Goal: Ask a question

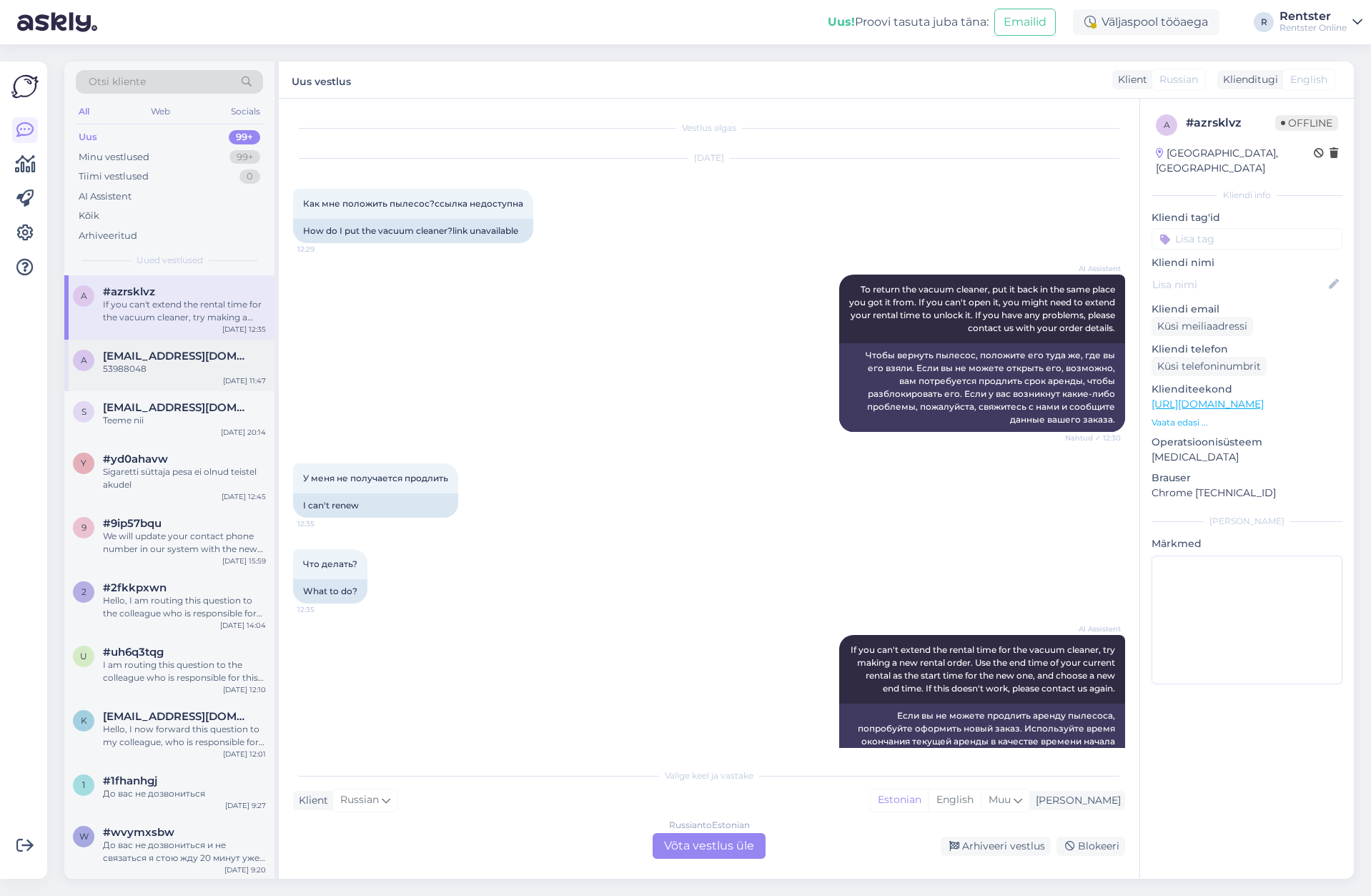
scroll to position [36, 0]
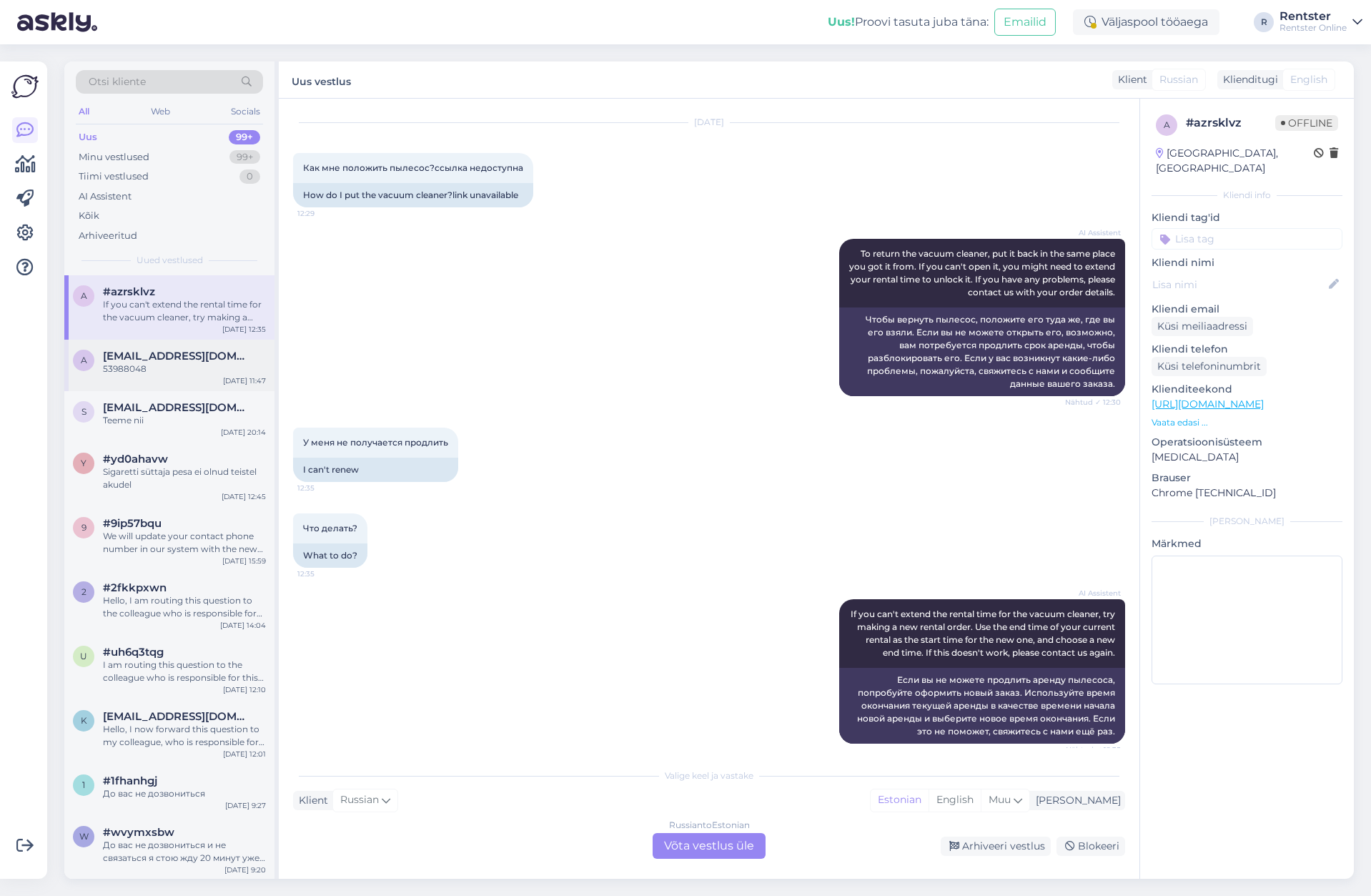
click at [162, 386] on div "a [EMAIL_ADDRESS][DOMAIN_NAME] 53988048 [DATE] 11:47" at bounding box center [169, 364] width 210 height 51
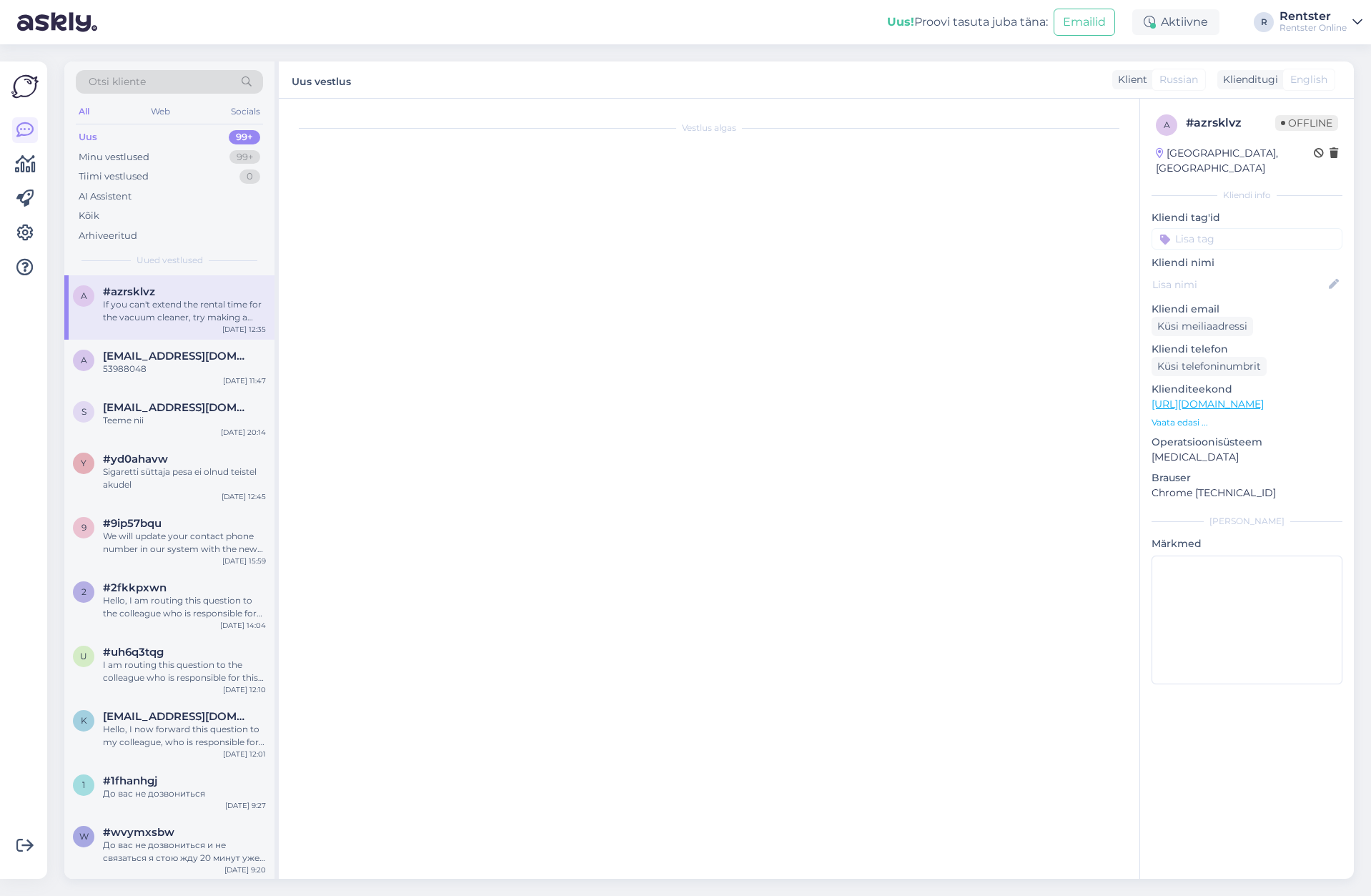
scroll to position [0, 0]
click at [159, 316] on div "If you can't extend the rental time for the vacuum cleaner, try making a new re…" at bounding box center [184, 311] width 163 height 26
click at [140, 211] on div "Kõik" at bounding box center [169, 216] width 188 height 20
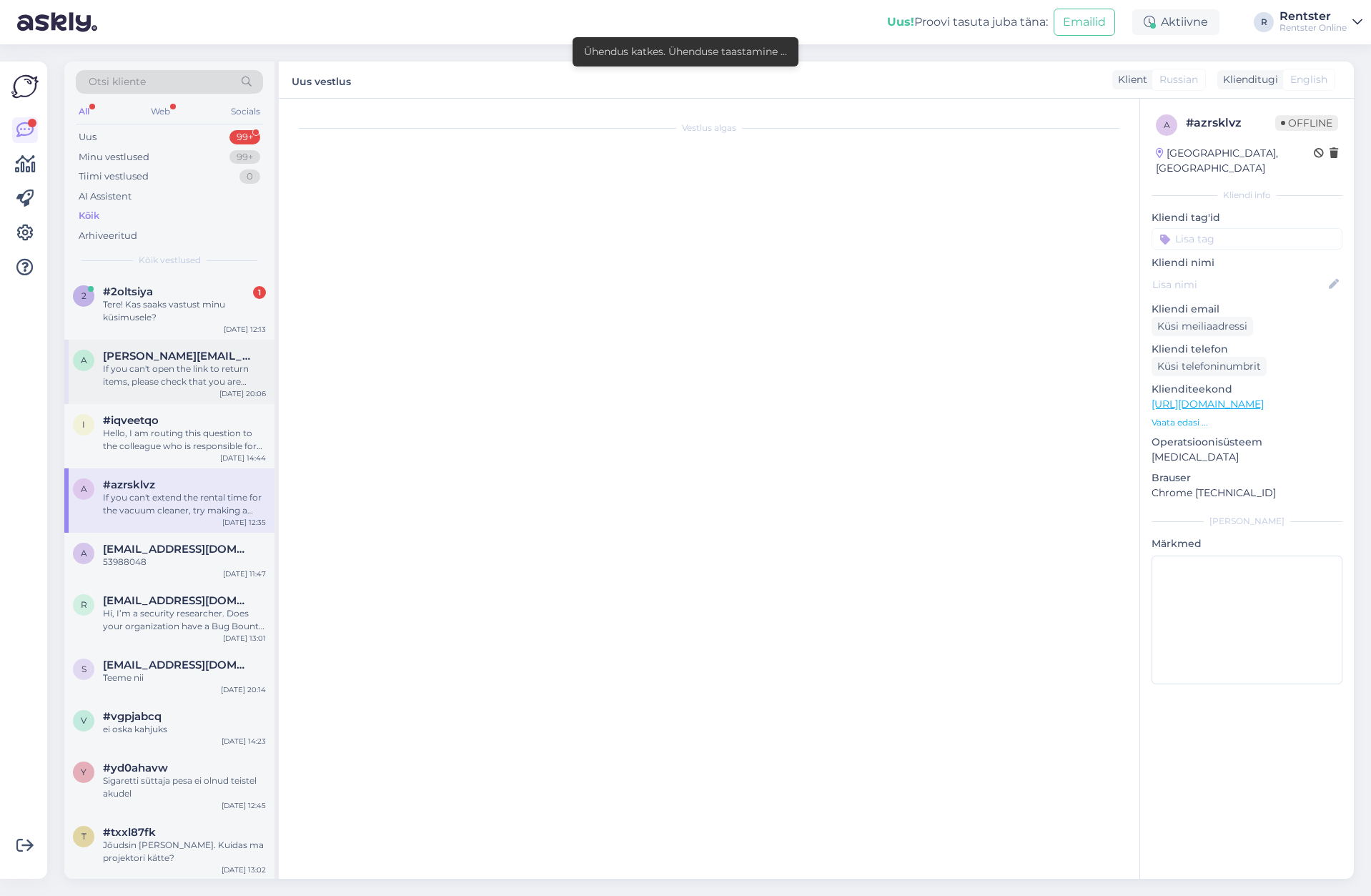
drag, startPoint x: 161, startPoint y: 303, endPoint x: 231, endPoint y: 374, distance: 99.7
click at [161, 303] on div "Tere! Kas saaks vastust minu küsimusele?" at bounding box center [184, 311] width 163 height 26
click at [208, 310] on div "Tere! Kas saaks vastust minu küsimusele?" at bounding box center [184, 311] width 163 height 26
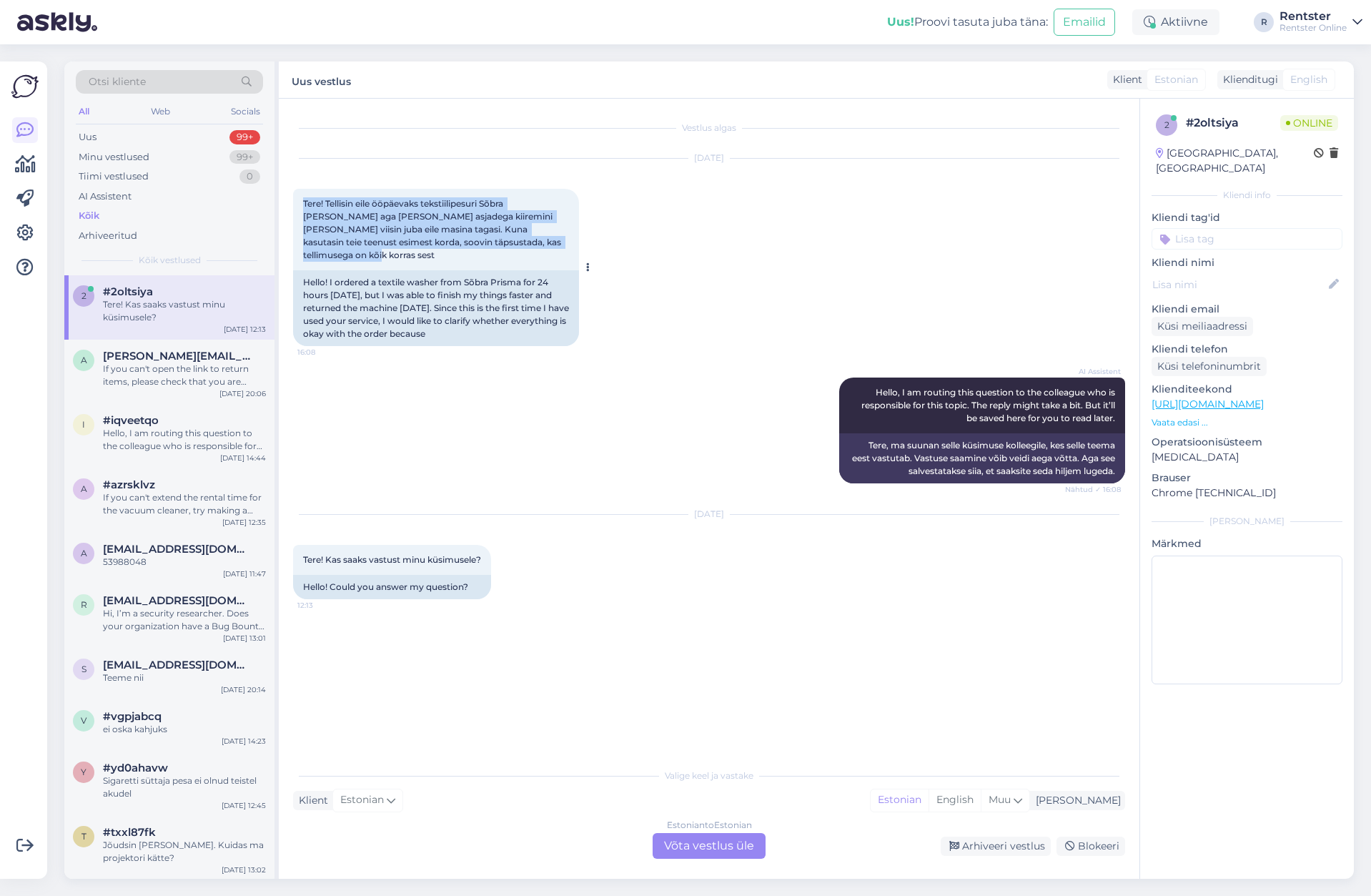
drag, startPoint x: 303, startPoint y: 208, endPoint x: 533, endPoint y: 247, distance: 233.3
click at [533, 247] on div "Tere! Tellisin eile ööpäevaks tekstiilipesuri Sõbra [PERSON_NAME] aga [PERSON_N…" at bounding box center [436, 229] width 286 height 81
click at [533, 246] on div "Tere! Tellisin eile ööpäevaks tekstiilipesuri Sõbra [PERSON_NAME] aga [PERSON_N…" at bounding box center [436, 229] width 286 height 81
drag, startPoint x: 461, startPoint y: 230, endPoint x: 332, endPoint y: 203, distance: 131.8
click at [291, 195] on div "Vestlus algas [DATE] Tere! Tellisin eile ööpäevaks tekstiilipesuri Sõbra [PERSO…" at bounding box center [709, 488] width 861 height 780
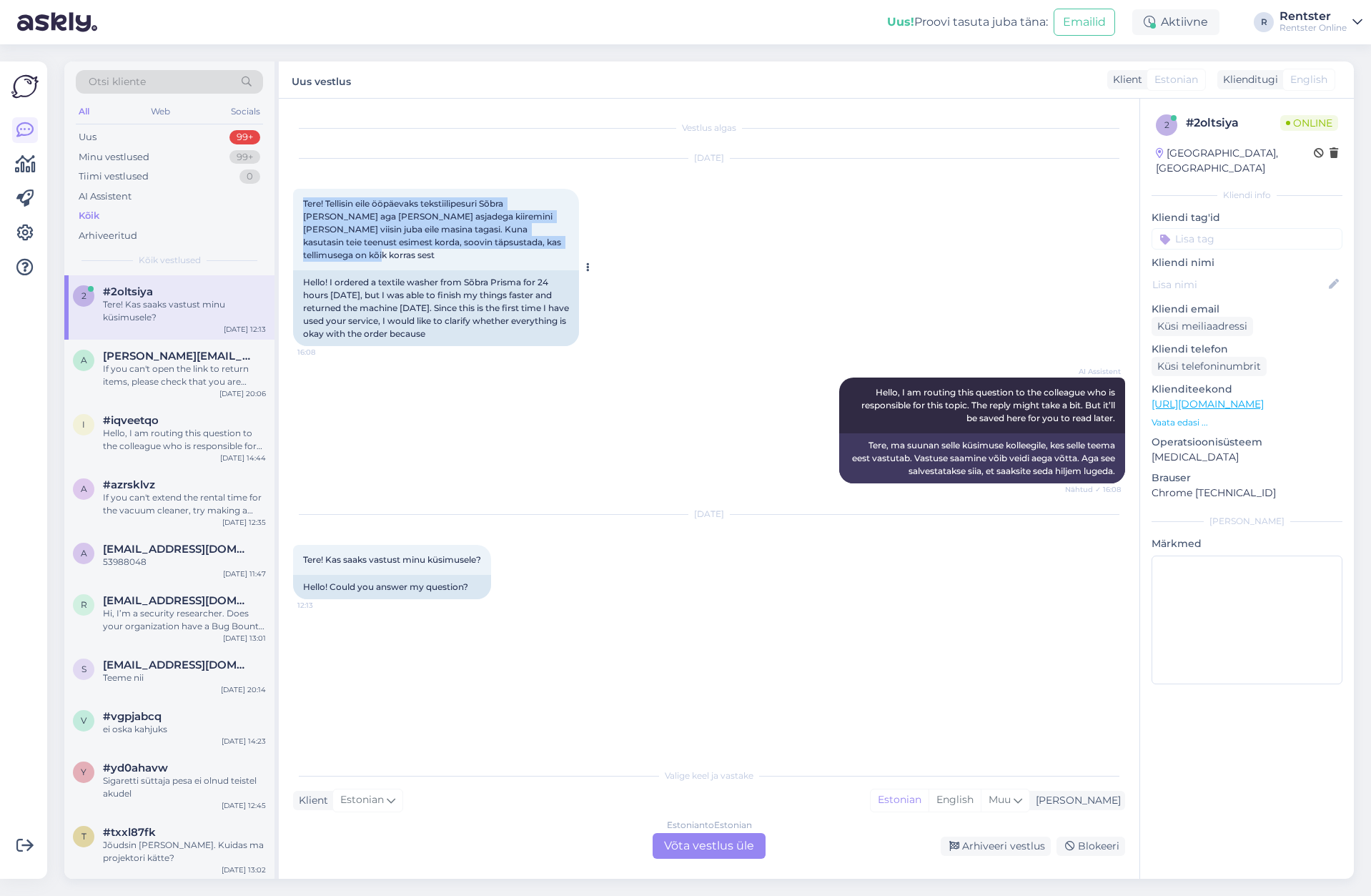
drag, startPoint x: 379, startPoint y: 213, endPoint x: 396, endPoint y: 214, distance: 17.0
click at [380, 213] on span "Tere! Tellisin eile ööpäevaks tekstiilipesuri Sõbra [PERSON_NAME] aga [PERSON_N…" at bounding box center [433, 229] width 260 height 62
drag, startPoint x: 533, startPoint y: 247, endPoint x: 334, endPoint y: 213, distance: 201.9
click at [291, 203] on div "Vestlus algas [DATE] Tere! Tellisin eile ööpäevaks tekstiilipesuri Sõbra [PERSO…" at bounding box center [709, 488] width 861 height 780
click at [415, 234] on div "Tere! Tellisin eile ööpäevaks tekstiilipesuri Sõbra [PERSON_NAME] aga [PERSON_N…" at bounding box center [436, 229] width 286 height 81
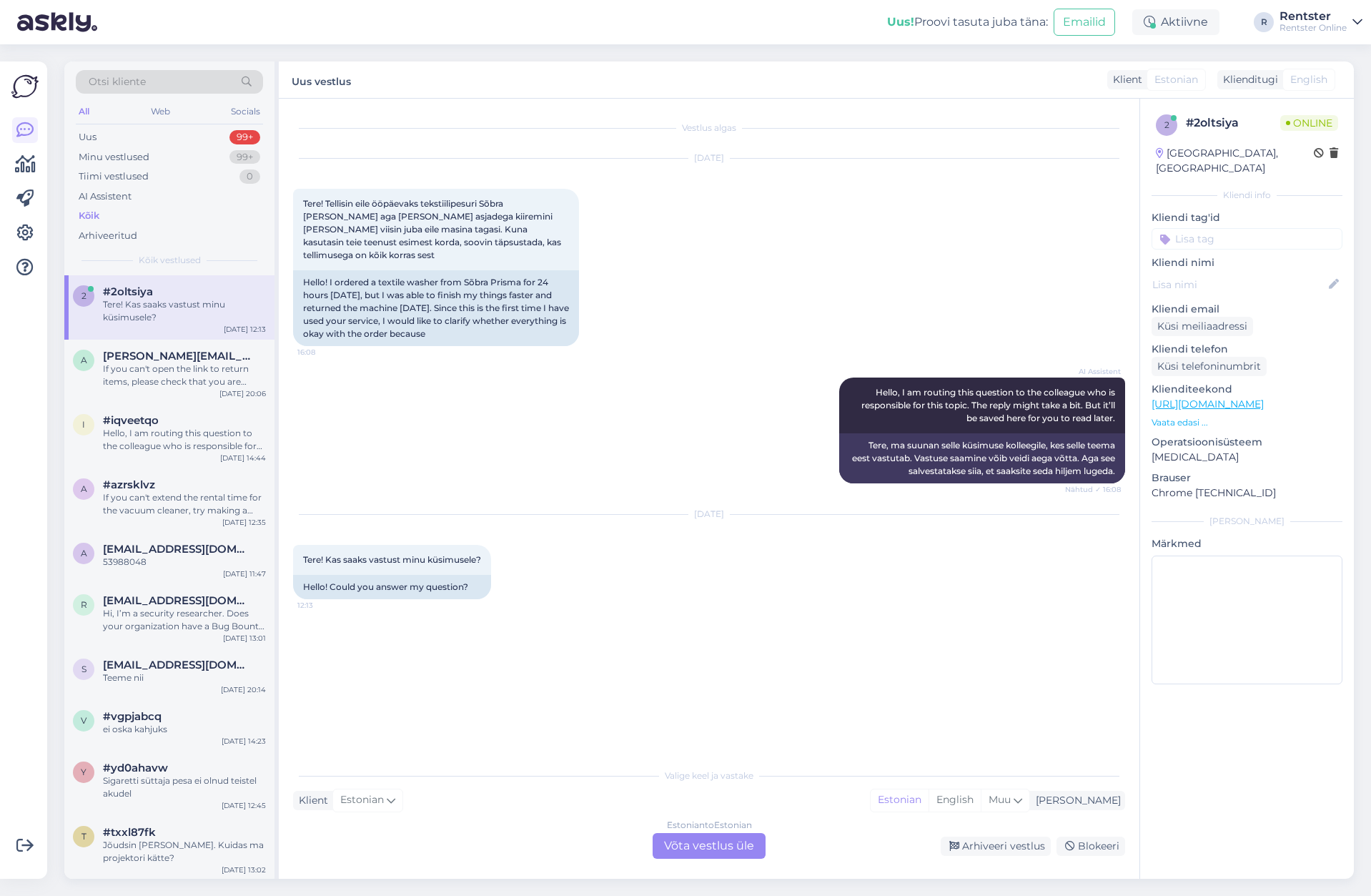
drag, startPoint x: 1272, startPoint y: 708, endPoint x: 1260, endPoint y: 702, distance: 13.4
click at [1268, 706] on div "2 # 2oltsiya Online [GEOGRAPHIC_DATA], [GEOGRAPHIC_DATA] Kliendi info Kliendi t…" at bounding box center [1247, 488] width 214 height 780
click at [217, 355] on span "[PERSON_NAME][EMAIL_ADDRESS][DOMAIN_NAME]" at bounding box center [178, 355] width 149 height 13
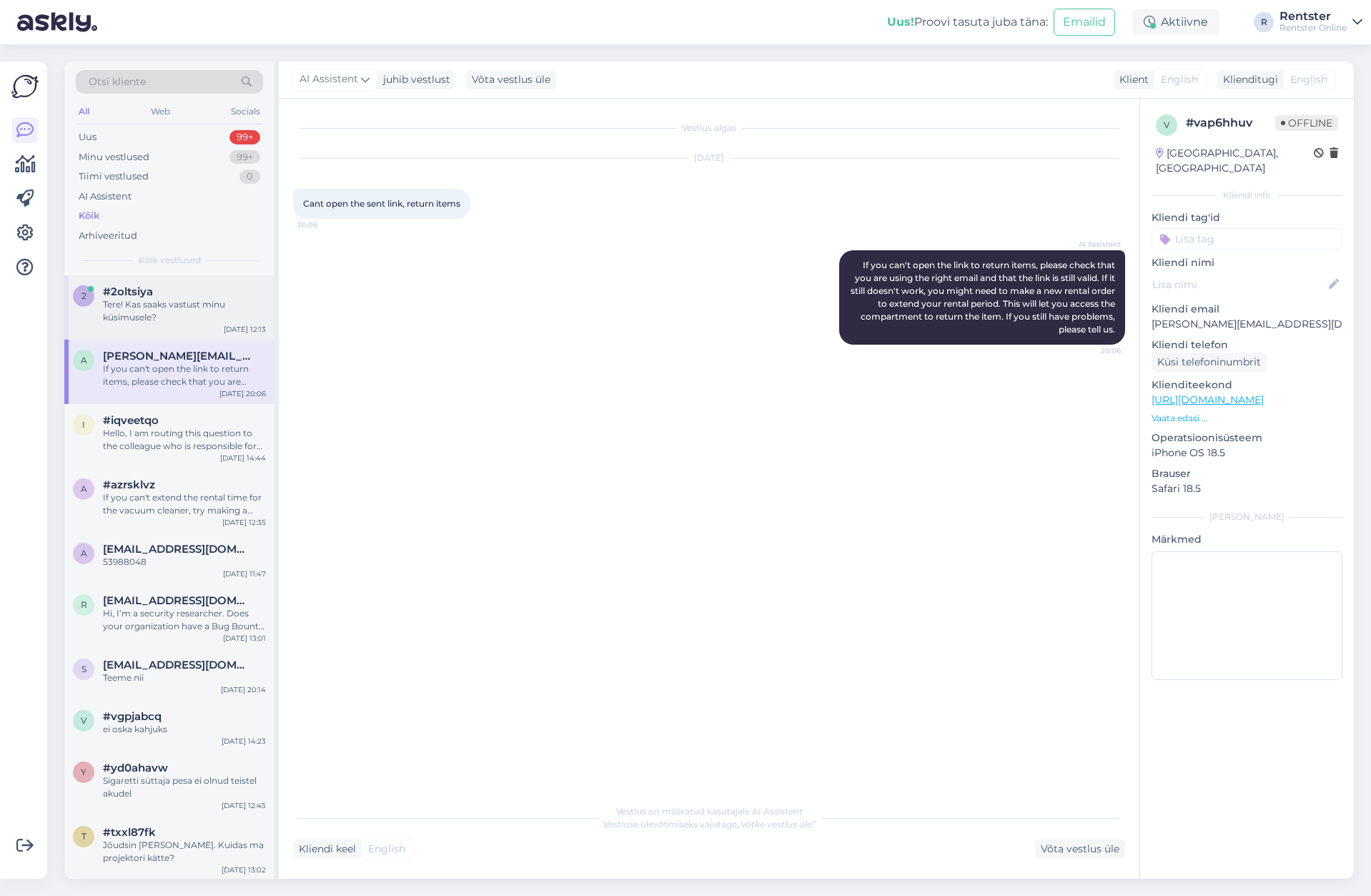
click at [214, 310] on div "Tere! Kas saaks vastust minu küsimusele?" at bounding box center [184, 311] width 163 height 26
